Goal: Information Seeking & Learning: Find specific fact

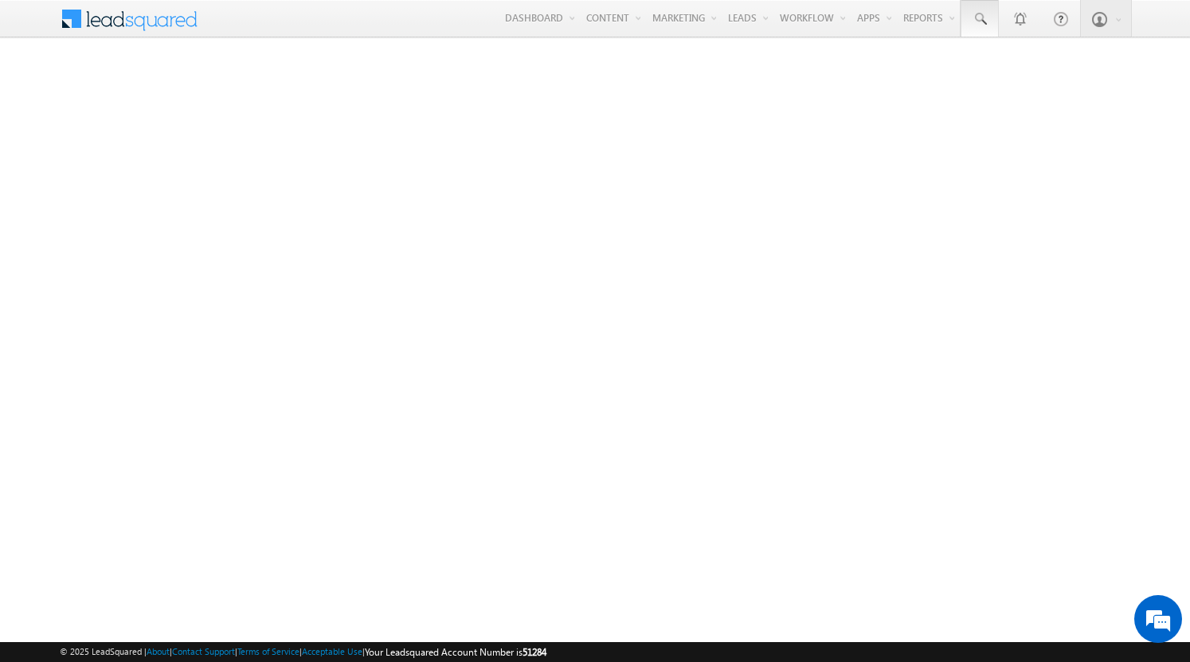
click at [979, 19] on span at bounding box center [979, 19] width 16 height 16
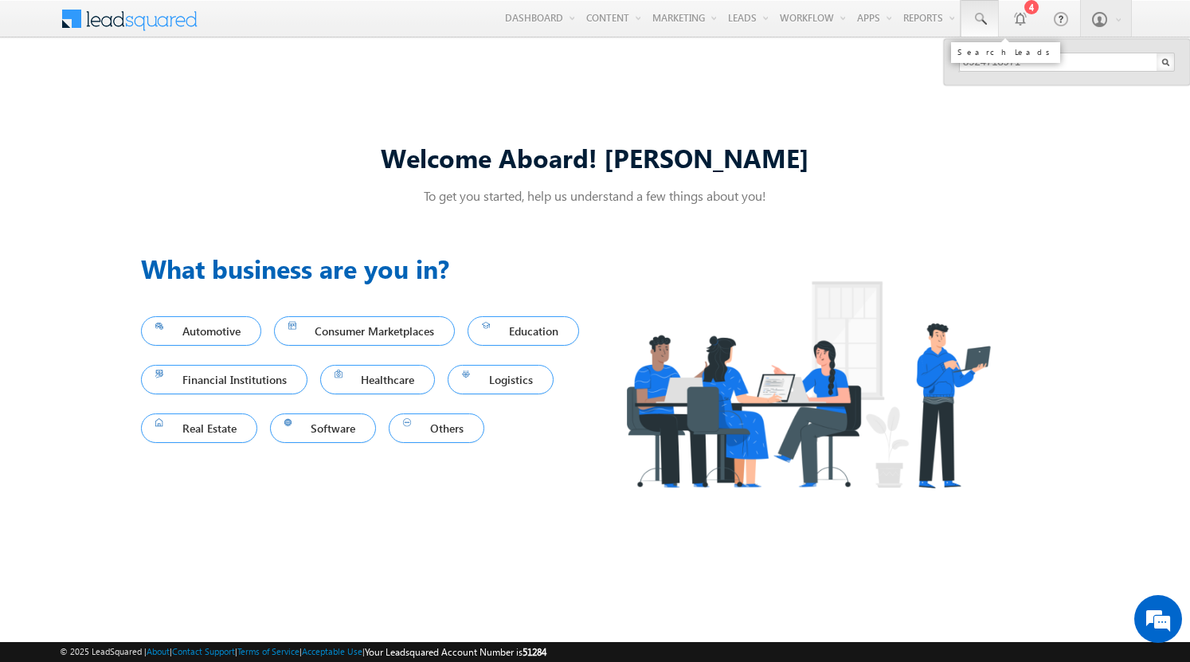
type input "8924718971"
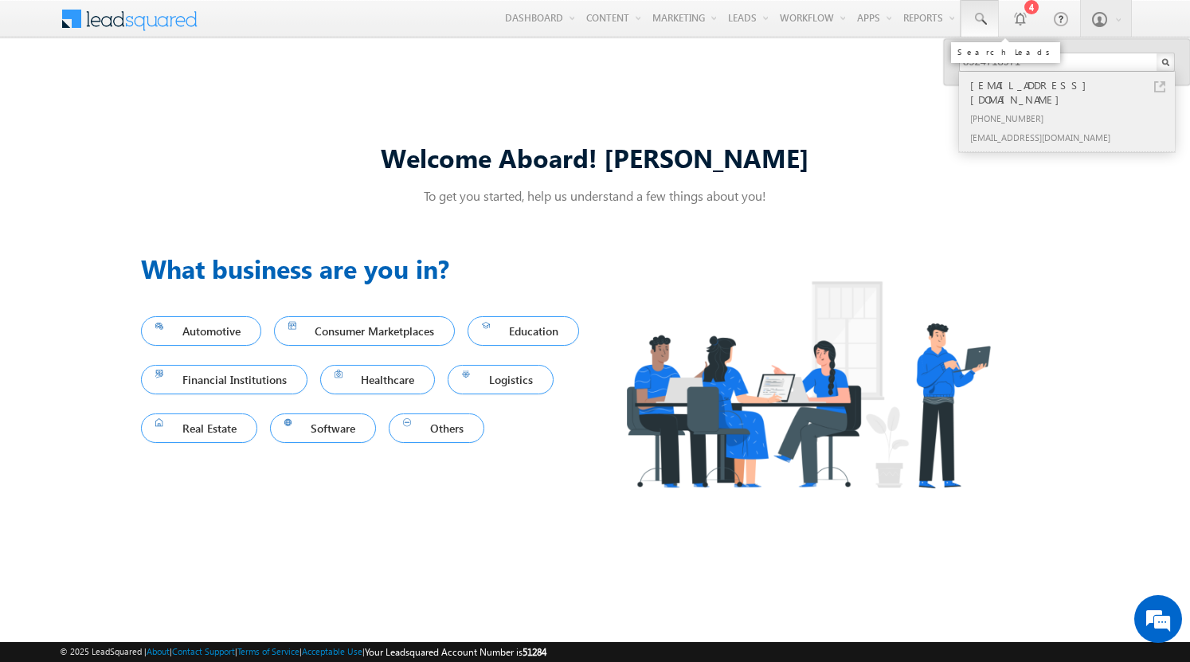
click at [1073, 108] on div "[PHONE_NUMBER]" at bounding box center [1073, 117] width 213 height 19
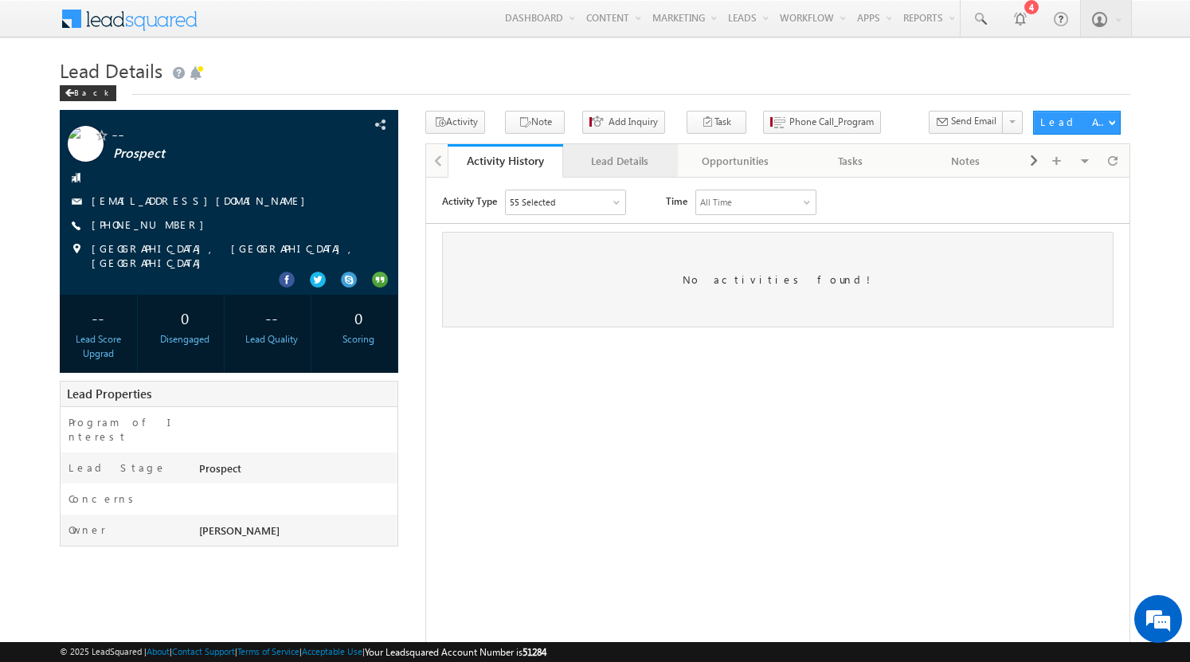
click at [620, 161] on div "Lead Details" at bounding box center [620, 160] width 88 height 19
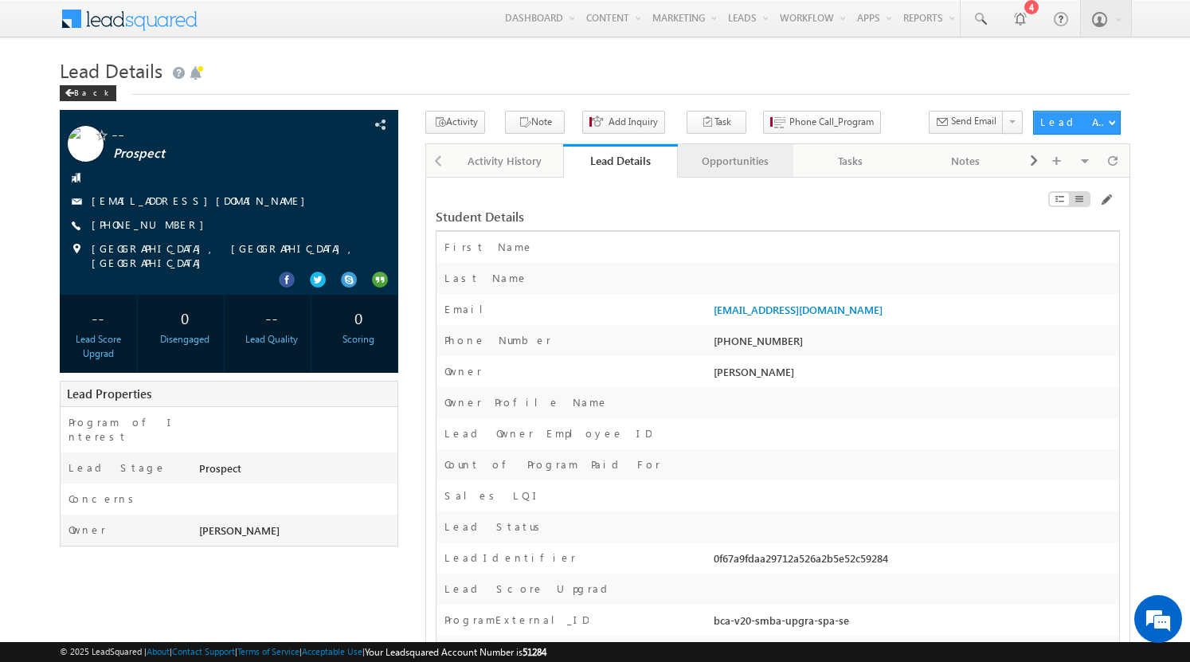
click at [734, 161] on div "Opportunities" at bounding box center [734, 160] width 88 height 19
